Goal: Transaction & Acquisition: Book appointment/travel/reservation

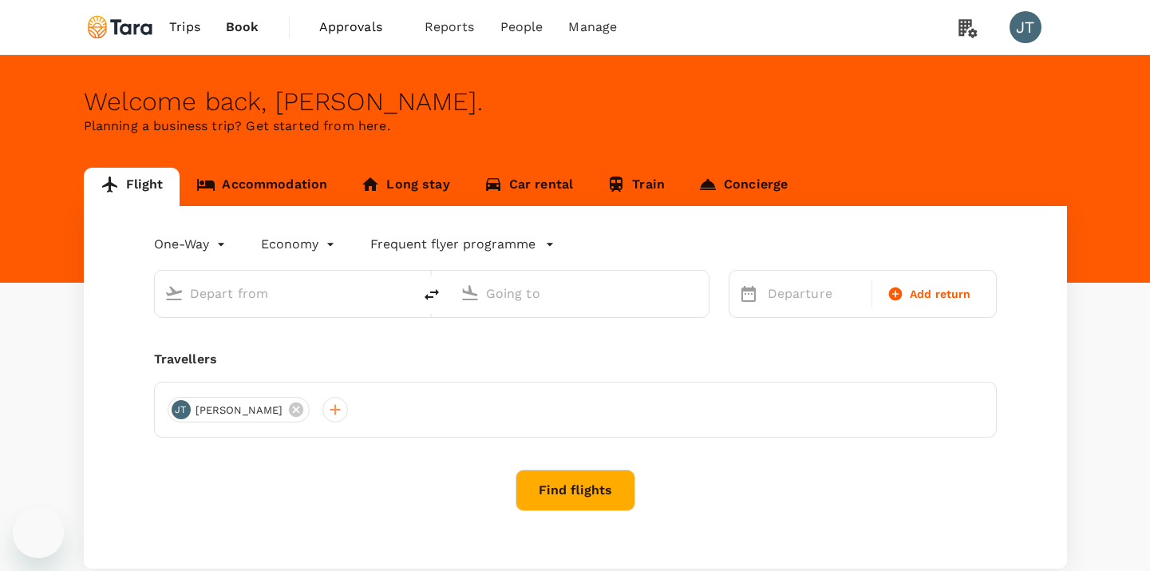
type input "roundtrip"
type input "Soekarno-Hatta Intl (CGK)"
type input "Singapore, Singapore (any)"
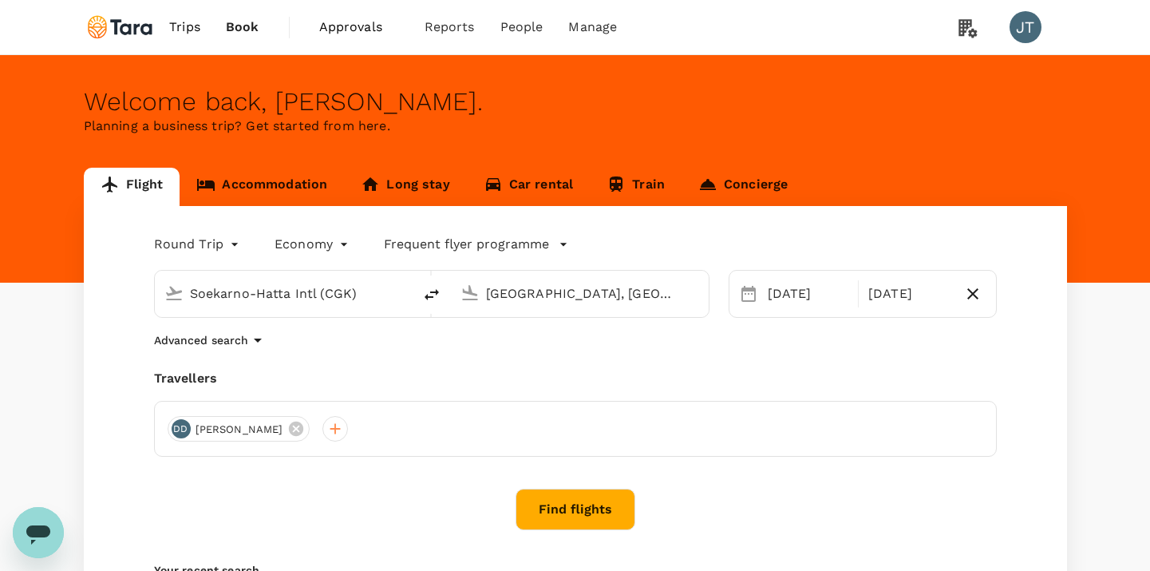
click at [192, 39] on link "Trips" at bounding box center [184, 27] width 57 height 54
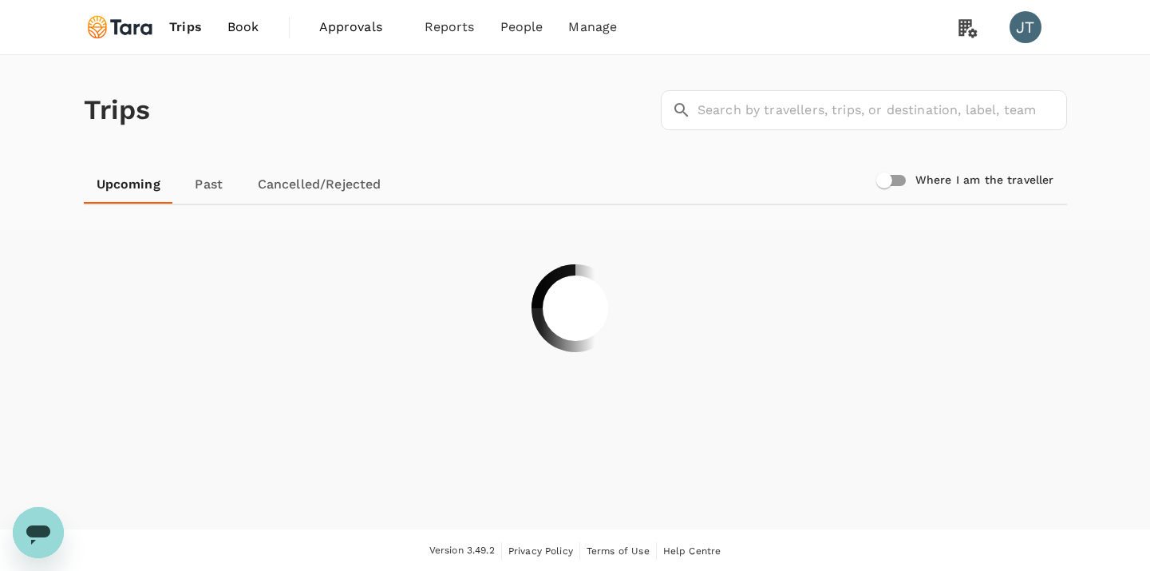
click at [346, 26] on span "Approvals" at bounding box center [359, 27] width 80 height 19
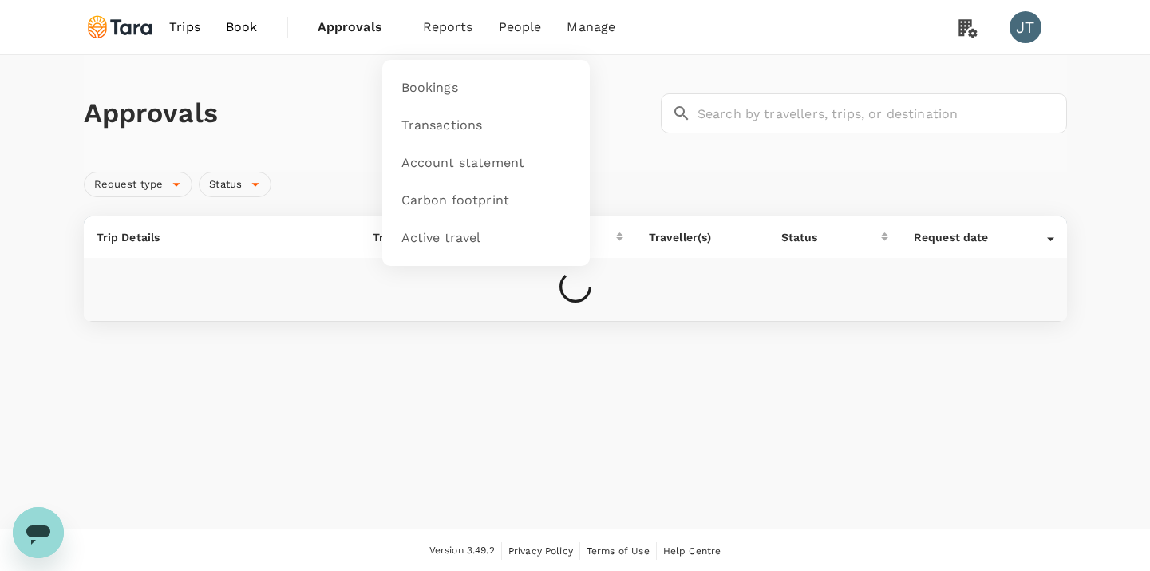
click at [456, 22] on span "Reports" at bounding box center [448, 27] width 50 height 19
click at [459, 83] on link "Bookings" at bounding box center [486, 88] width 188 height 38
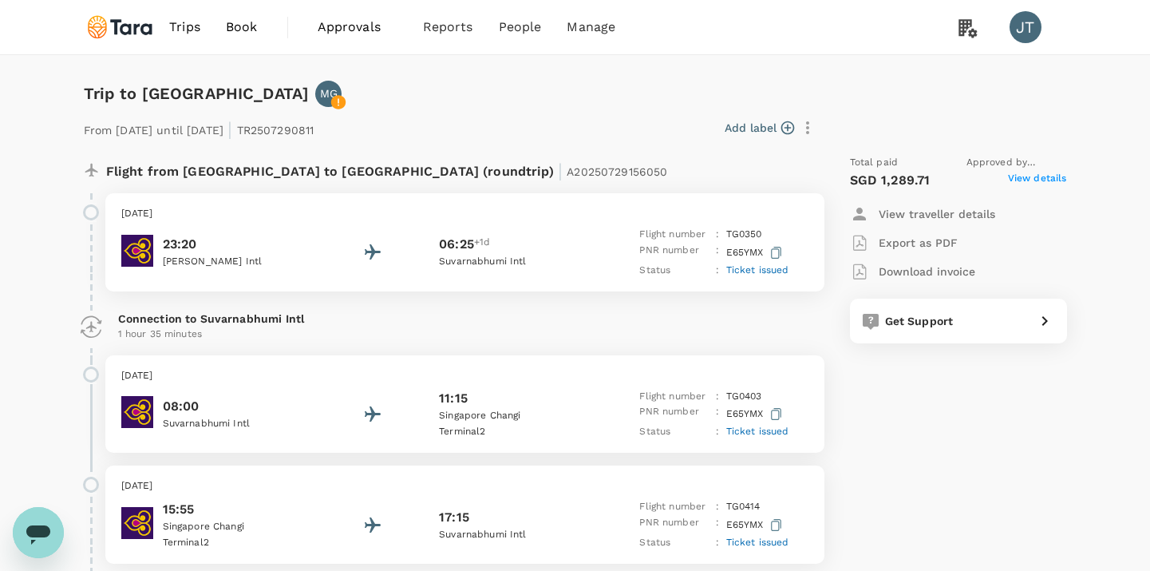
click at [263, 268] on p "[PERSON_NAME] Intl" at bounding box center [235, 262] width 144 height 16
